Goal: Task Accomplishment & Management: Manage account settings

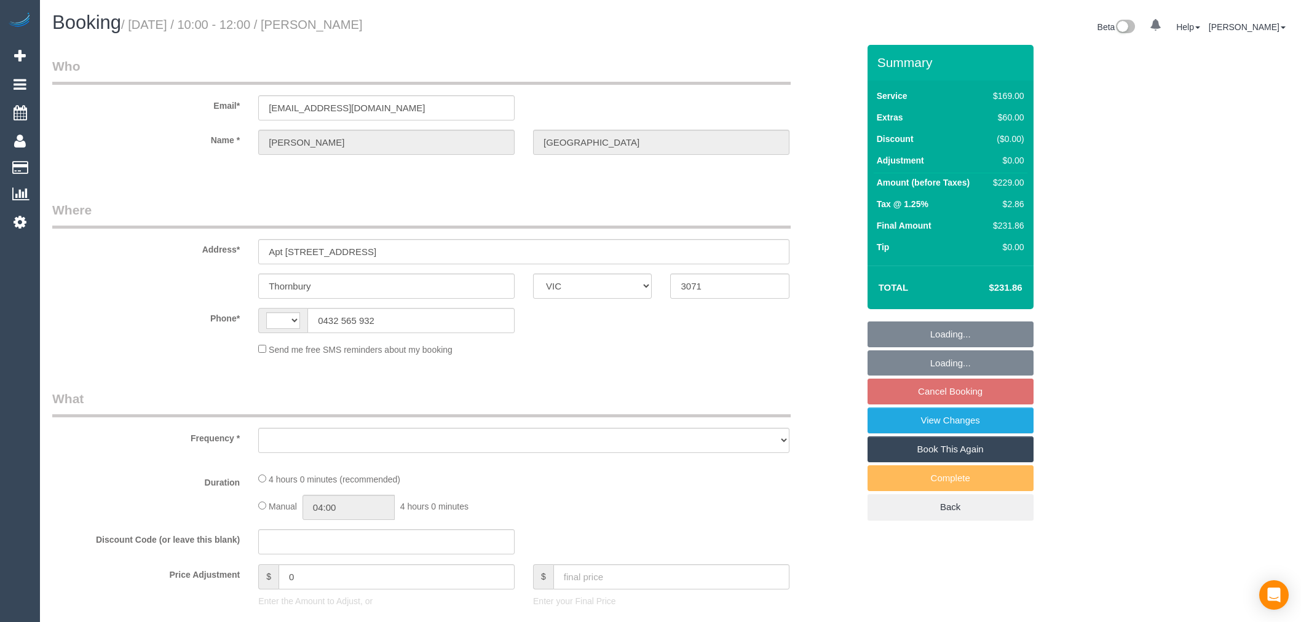
select select "VIC"
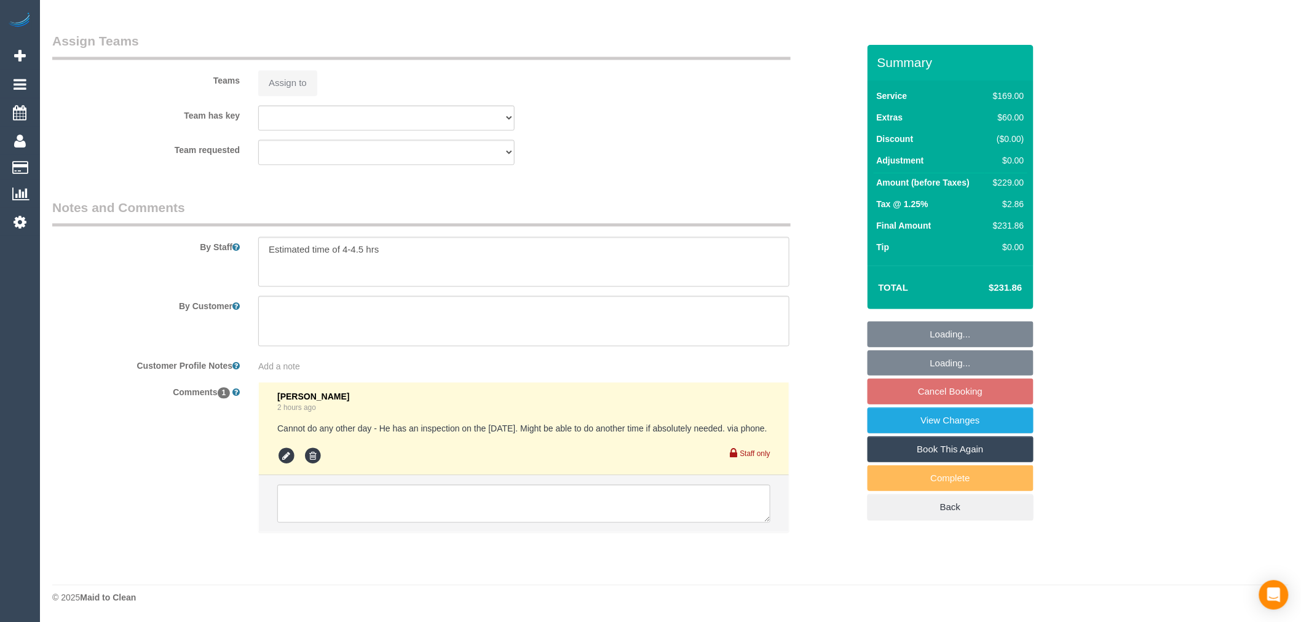
select select "string:AU"
select select "string:stripe-pm_1R8SoF2GScqysDRVPToBlbHv"
select select "number:28"
select select "number:14"
select select "number:19"
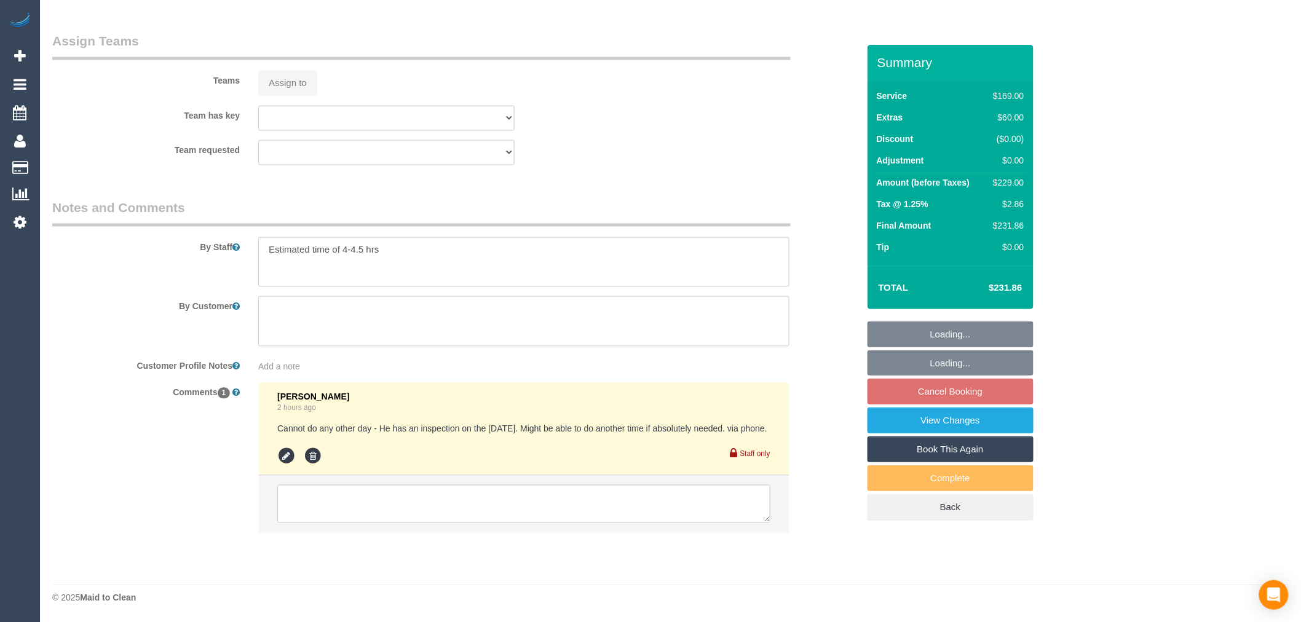
select select "number:25"
select select "number:35"
select select "number:26"
select select "object:792"
click at [478, 486] on textarea at bounding box center [523, 504] width 493 height 38
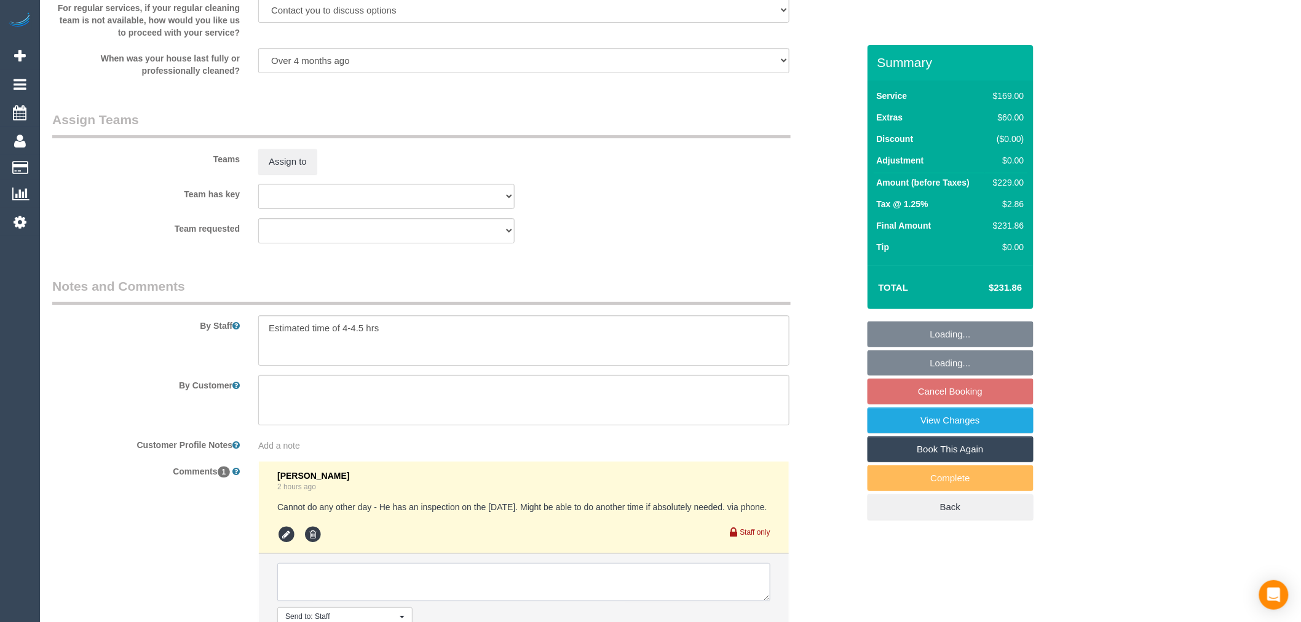
scroll to position [1899, 0]
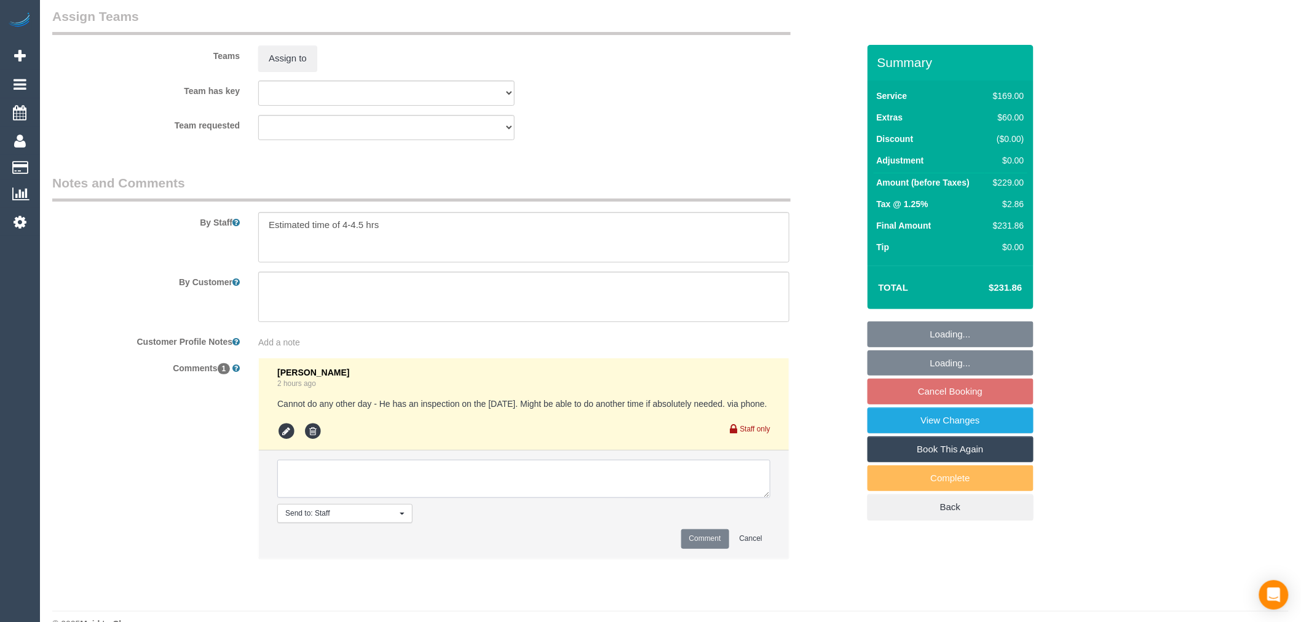
click at [486, 494] on textarea at bounding box center [523, 479] width 493 height 38
click at [488, 496] on textarea at bounding box center [523, 479] width 493 height 38
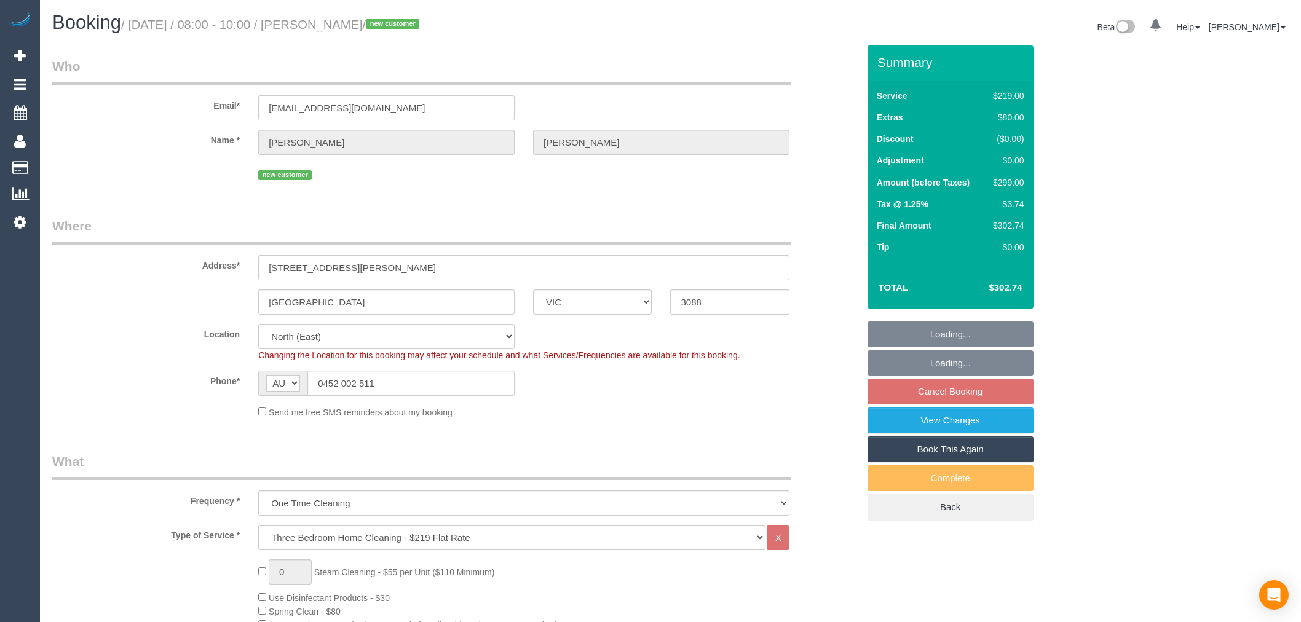
select select "VIC"
select select "number:27"
select select "number:14"
select select "number:19"
select select "number:24"
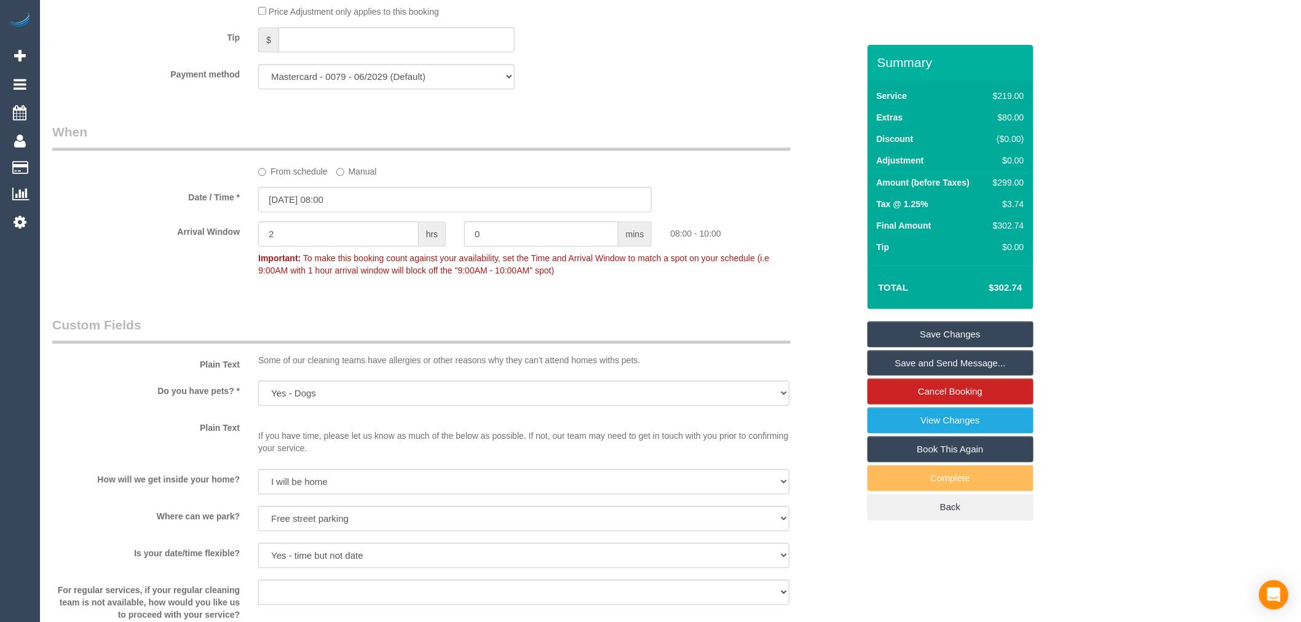
scroll to position [1812, 0]
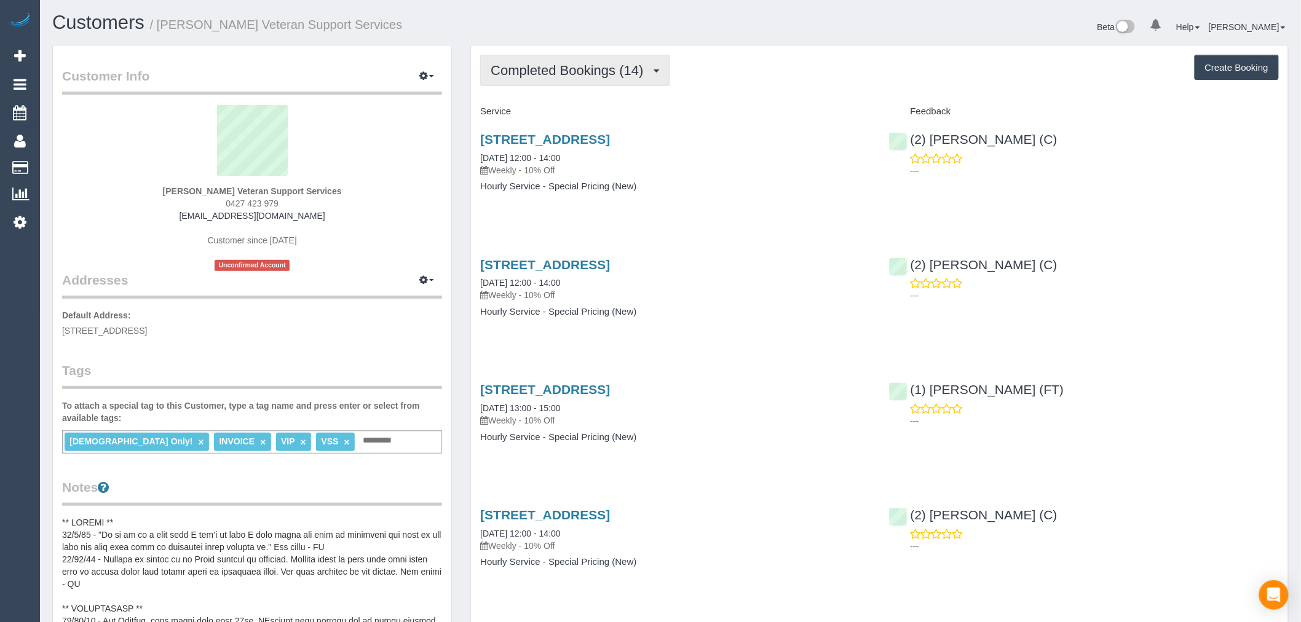
click at [576, 86] on button "Completed Bookings (14)" at bounding box center [574, 70] width 189 height 31
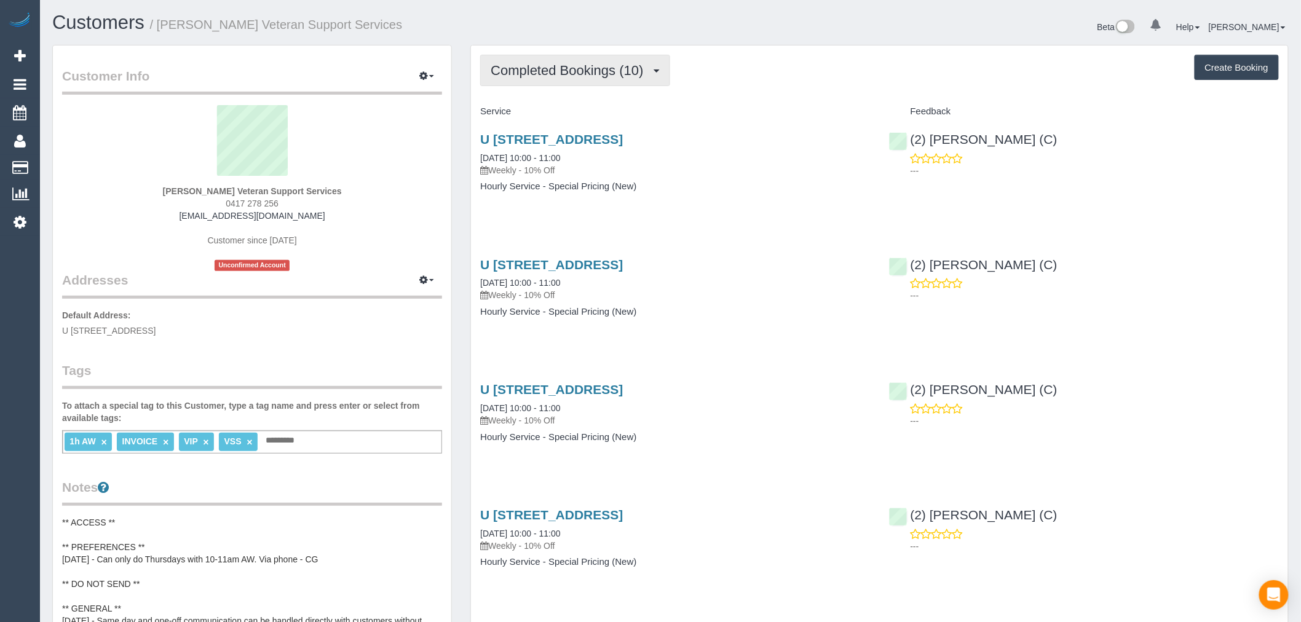
click at [601, 62] on button "Completed Bookings (10)" at bounding box center [574, 70] width 189 height 31
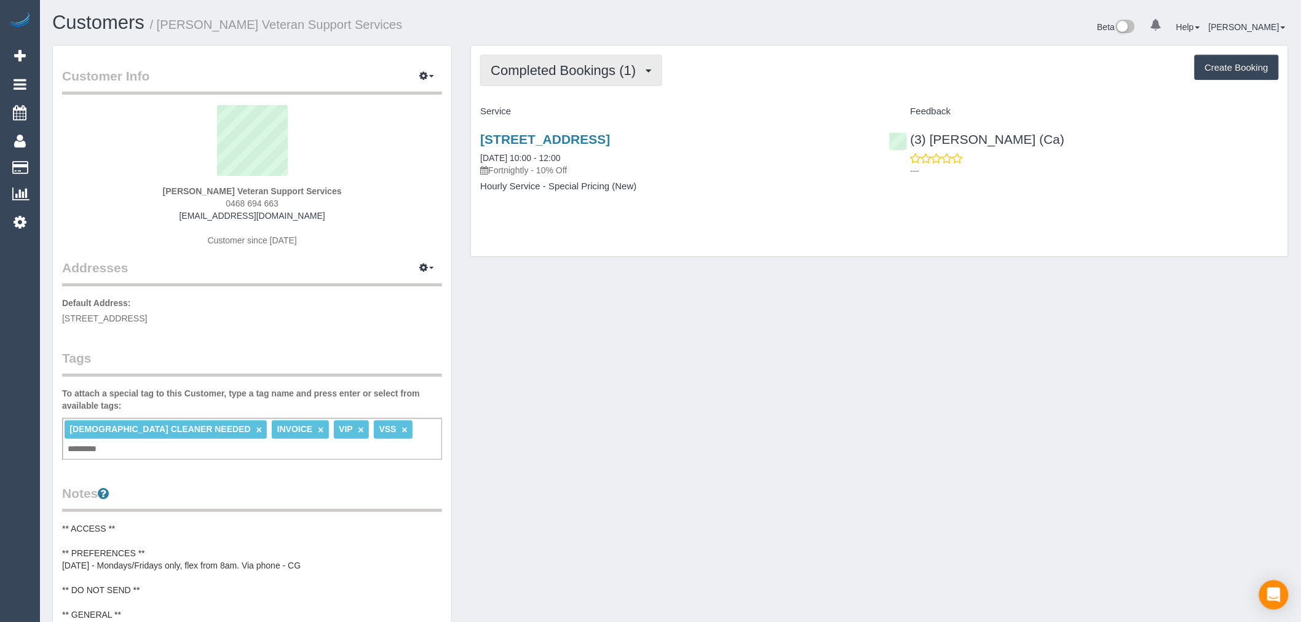
click at [653, 69] on button "Completed Bookings (1)" at bounding box center [571, 70] width 182 height 31
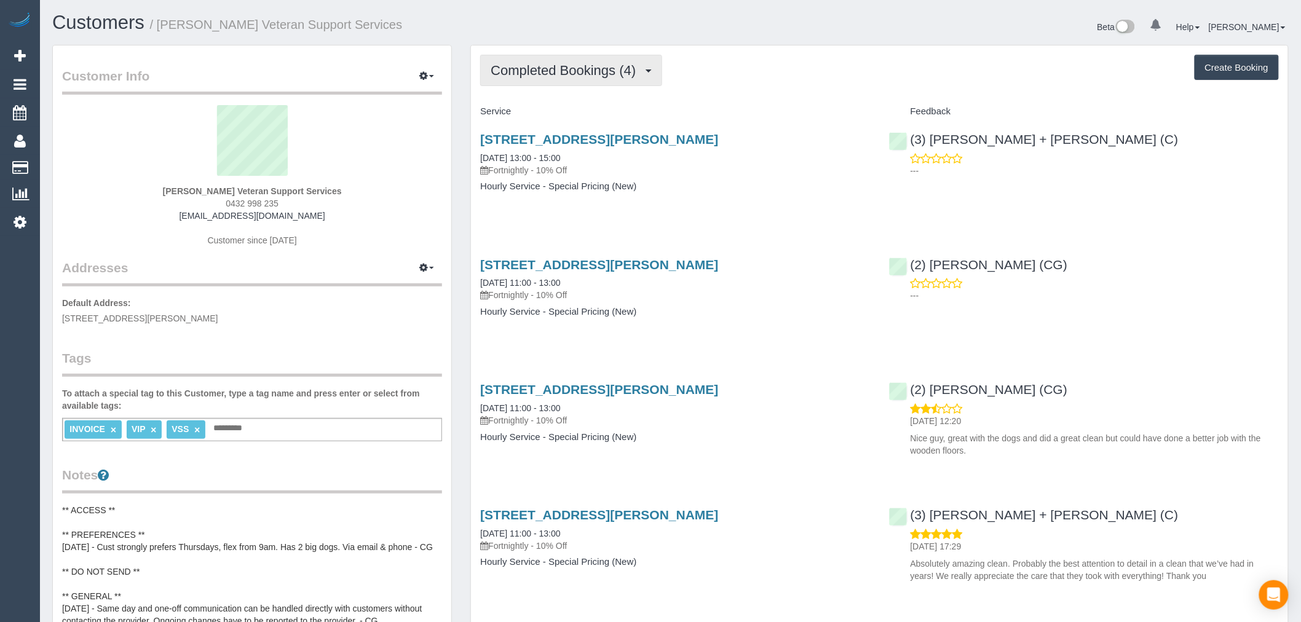
click at [613, 68] on span "Completed Bookings (4)" at bounding box center [566, 70] width 151 height 15
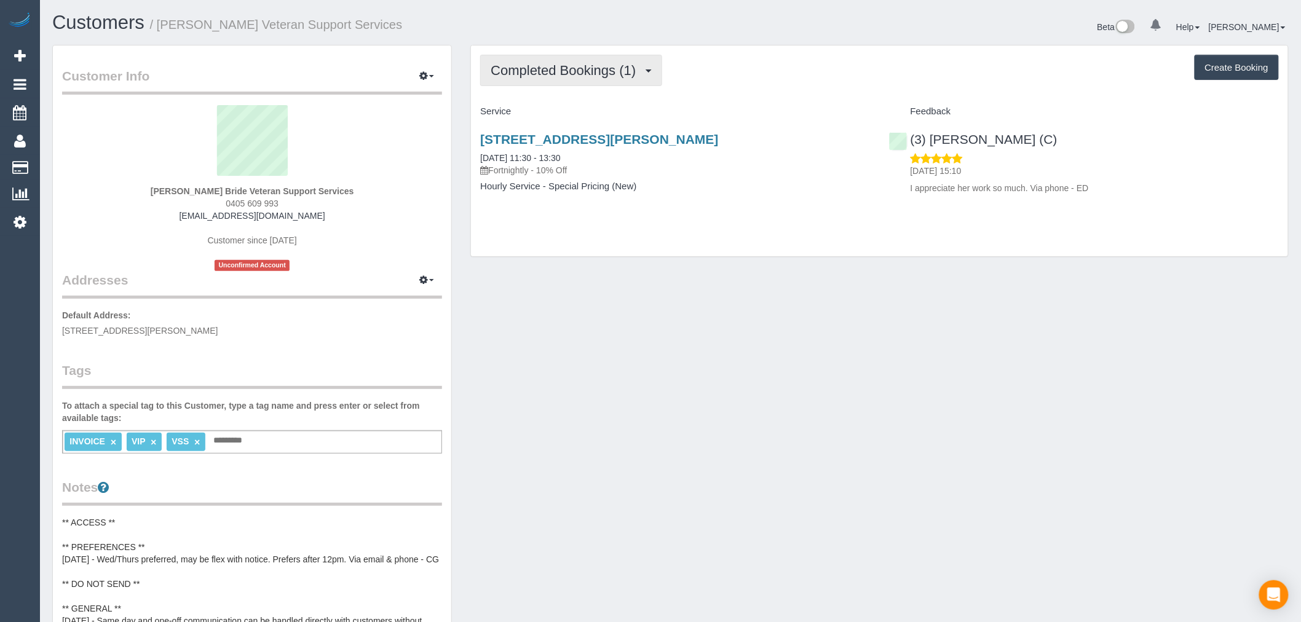
click at [619, 70] on span "Completed Bookings (1)" at bounding box center [566, 70] width 151 height 15
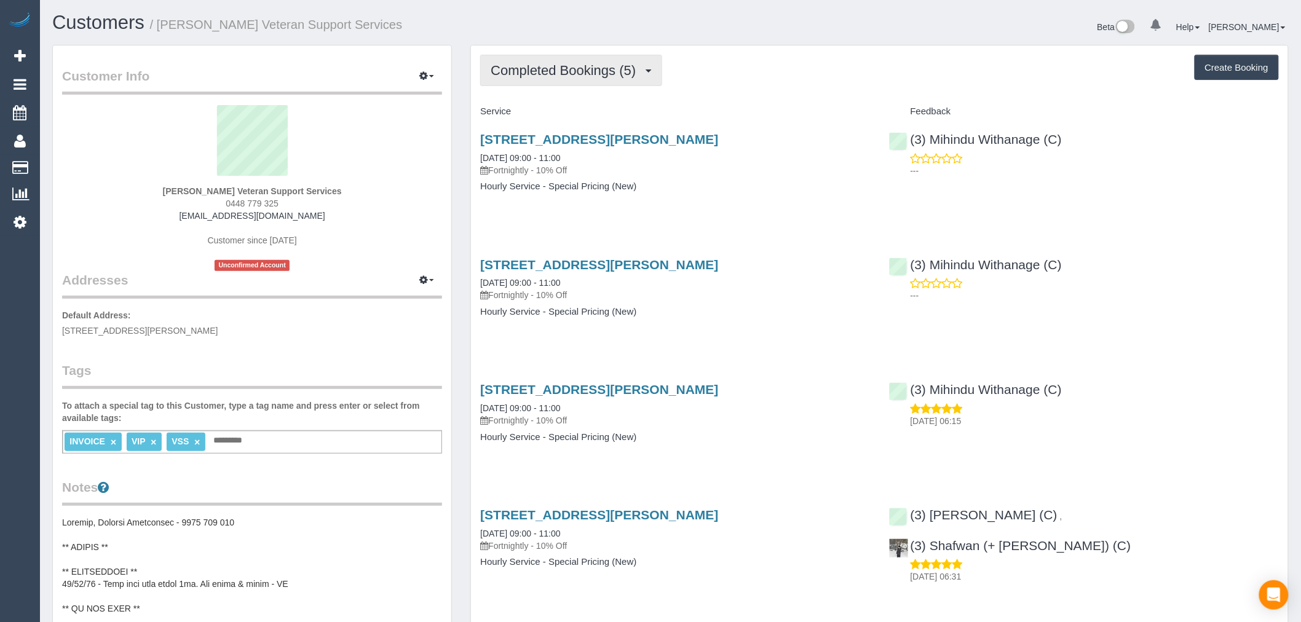
click at [637, 68] on span "Completed Bookings (5)" at bounding box center [566, 70] width 151 height 15
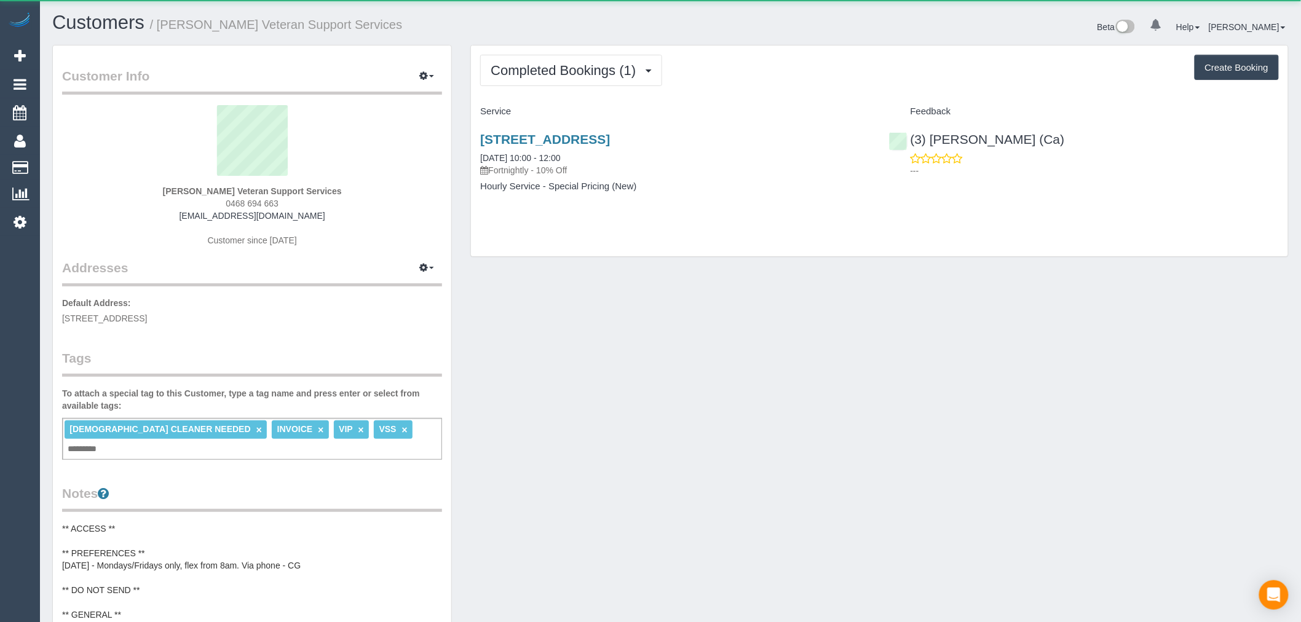
click at [552, 54] on div "Completed Bookings (1) Completed Bookings (1) Upcoming Bookings (12) Cancelled …" at bounding box center [879, 151] width 817 height 211
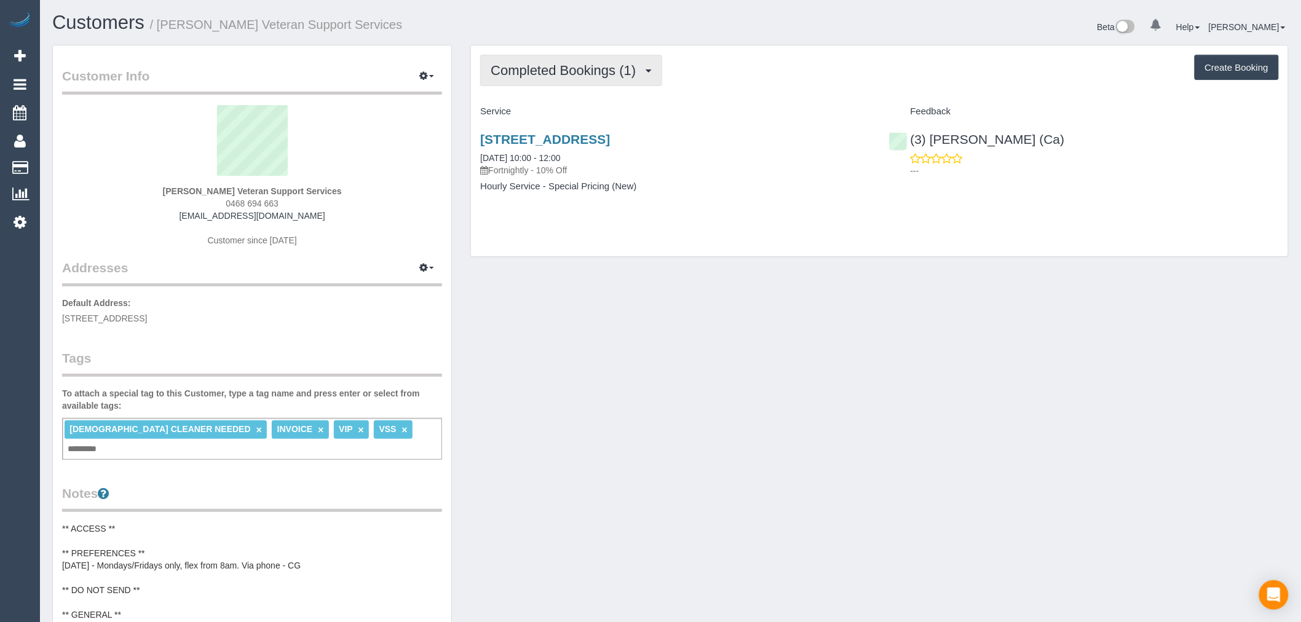
click at [563, 63] on span "Completed Bookings (1)" at bounding box center [566, 70] width 151 height 15
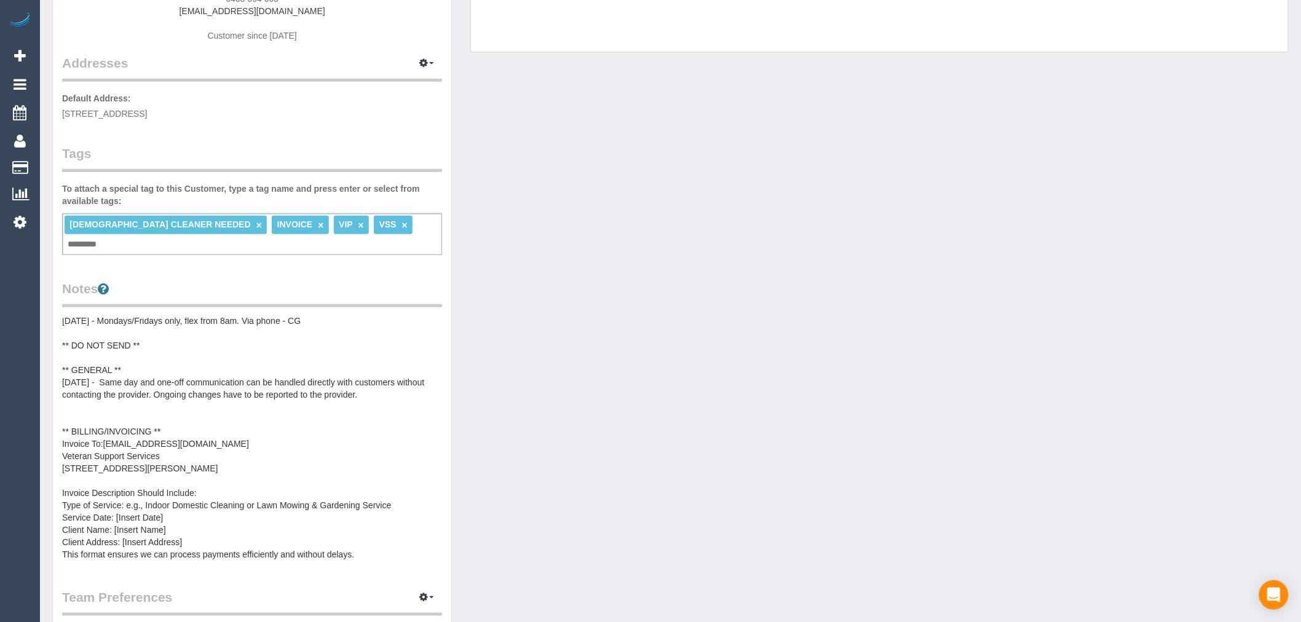
scroll to position [62, 0]
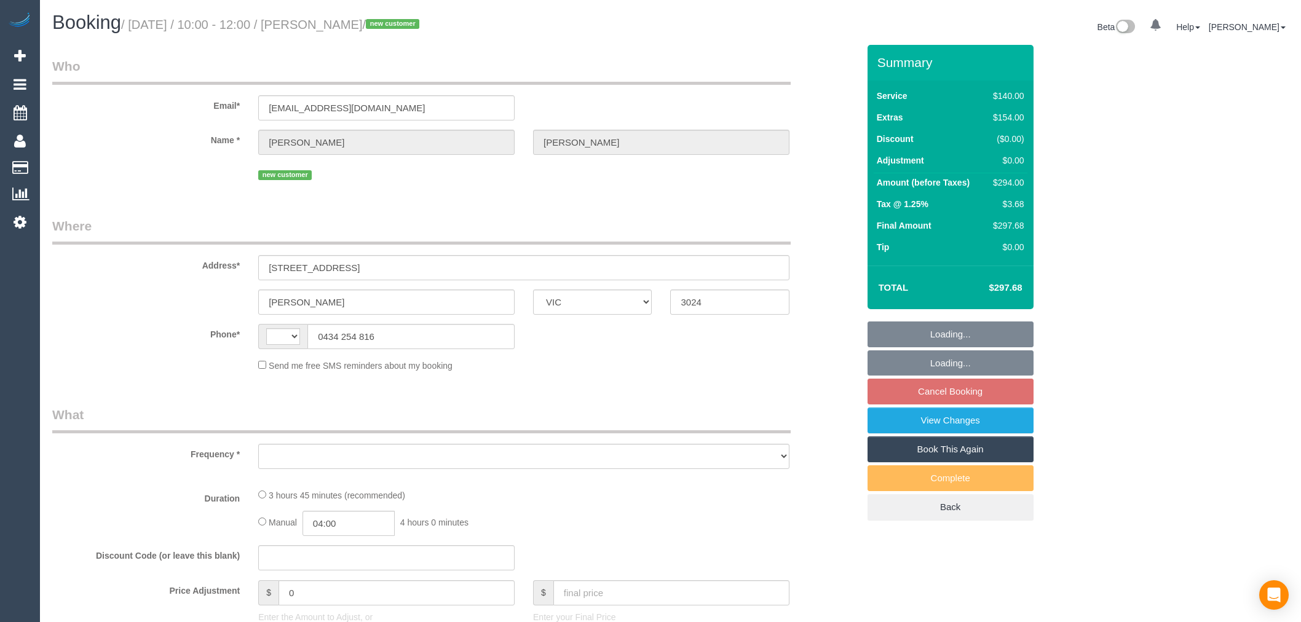
select select "VIC"
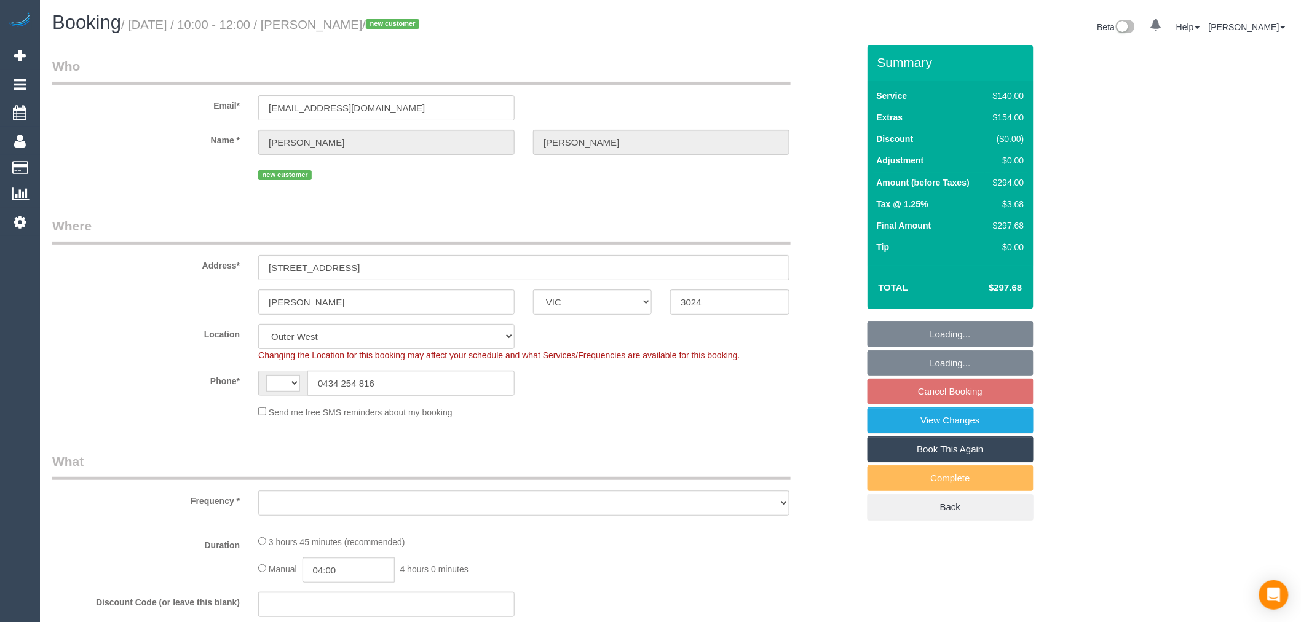
select select "string:AU"
select select "object:563"
select select "number:28"
select select "number:16"
select select "number:18"
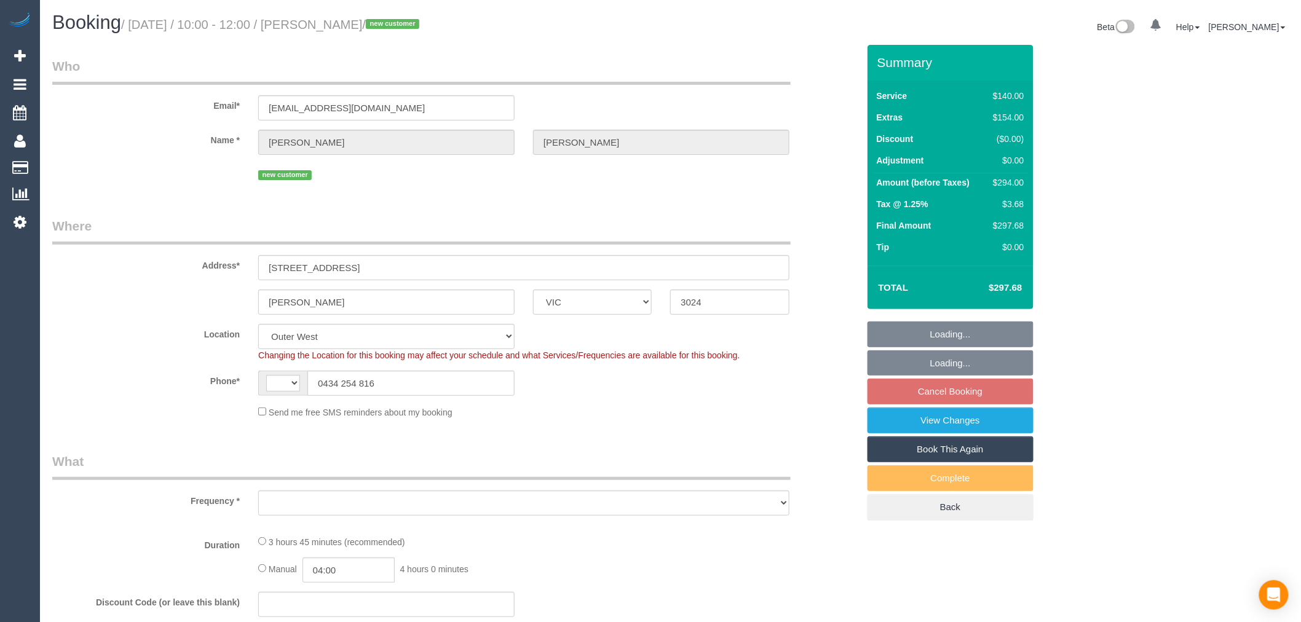
select select "number:22"
select select "number:33"
select select "number:11"
select select "object:714"
select select "string:stripe-pm_1SCaAg2GScqysDRVyvm6STUS"
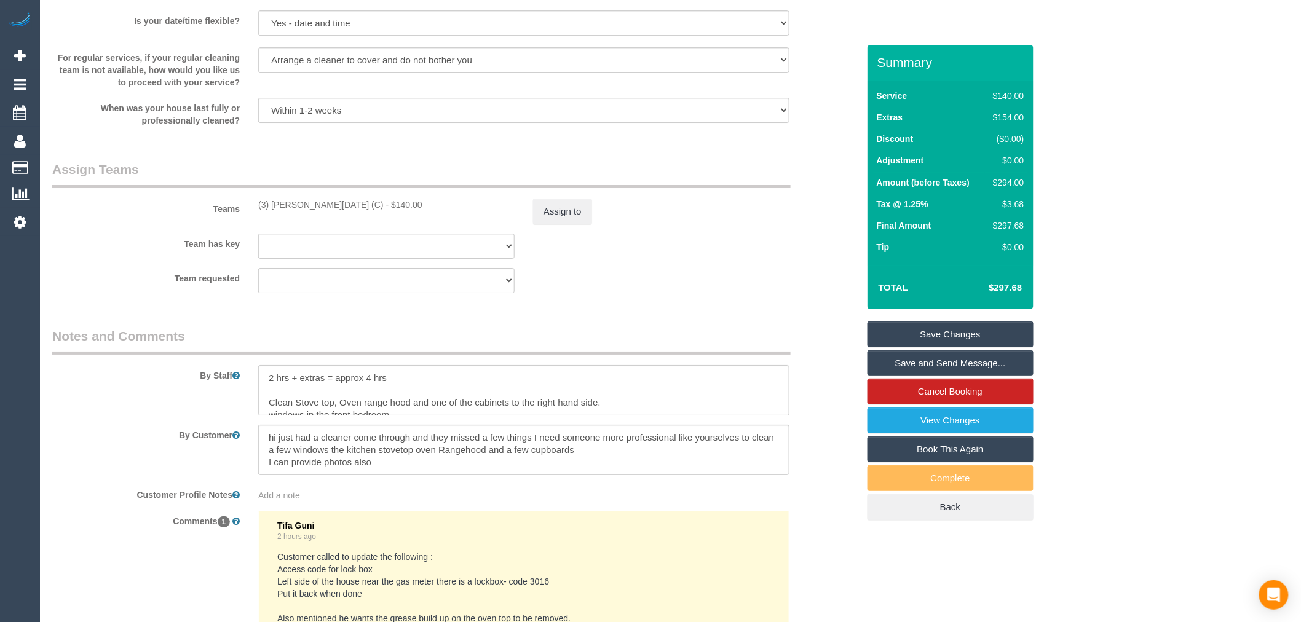
scroll to position [1845, 0]
